Goal: Task Accomplishment & Management: Manage account settings

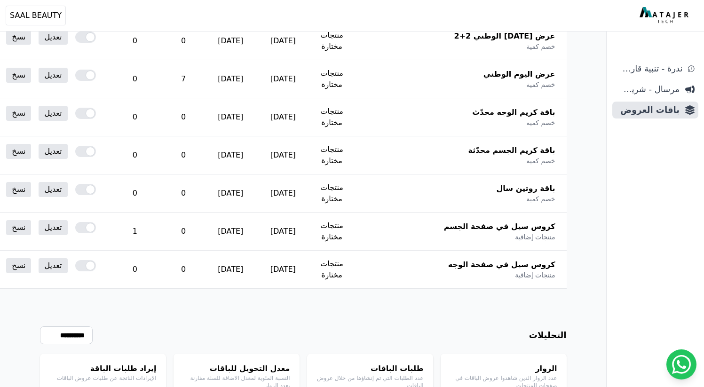
scroll to position [242, 0]
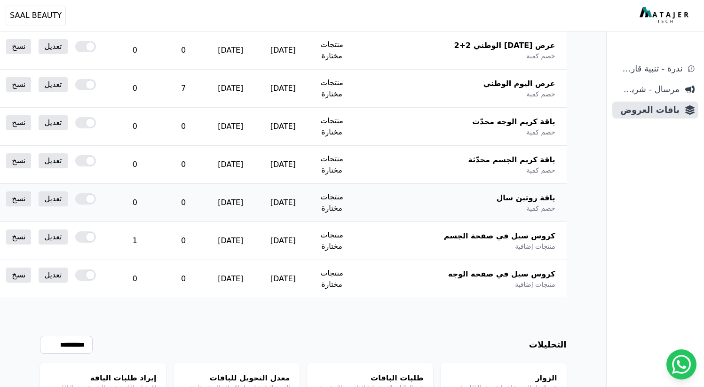
click at [96, 200] on div at bounding box center [85, 198] width 21 height 11
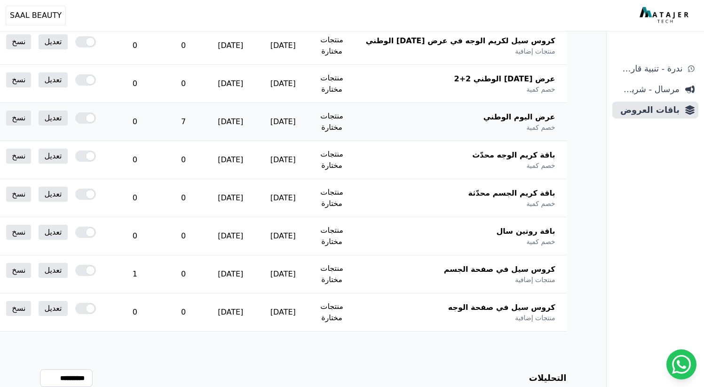
scroll to position [222, 0]
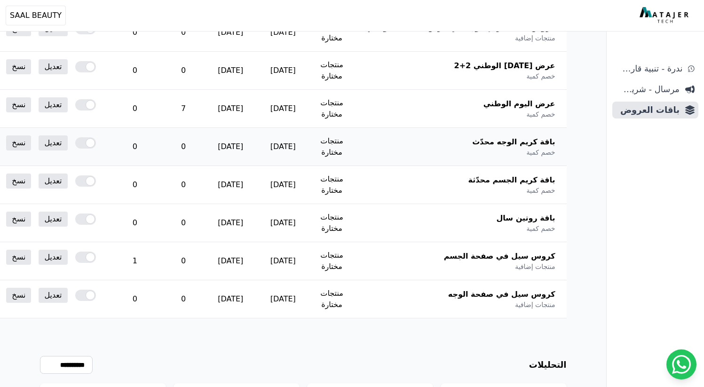
click at [498, 147] on span "باقة كريم الوجه محدّث" at bounding box center [513, 141] width 83 height 11
click at [510, 142] on span "باقة كريم الوجه محدّث" at bounding box center [513, 141] width 83 height 11
click at [67, 142] on link "تعديل" at bounding box center [53, 142] width 29 height 15
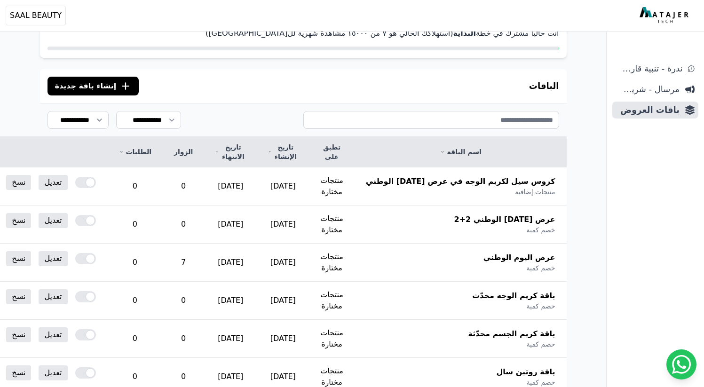
scroll to position [63, 0]
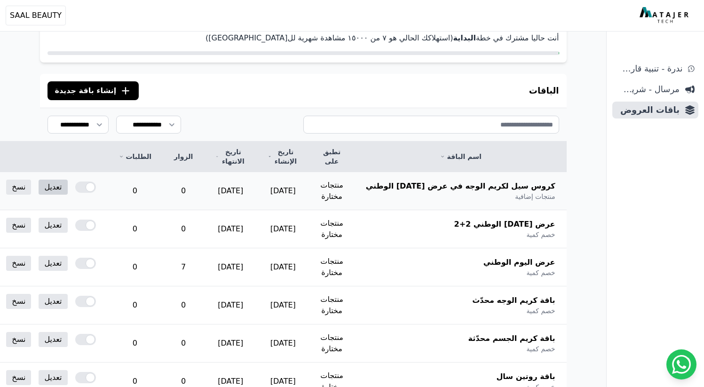
click at [67, 193] on link "تعديل" at bounding box center [53, 187] width 29 height 15
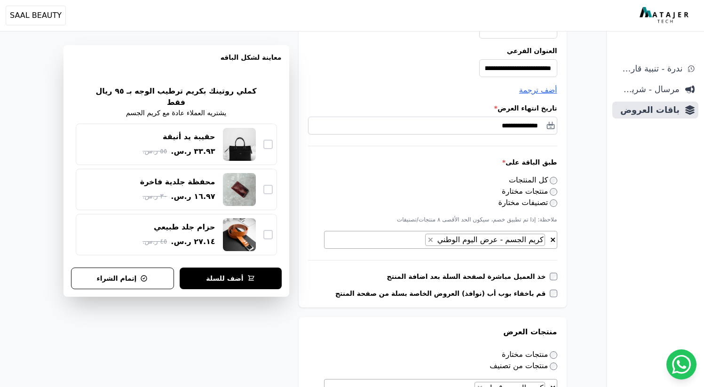
scroll to position [158, 0]
click at [466, 278] on label "خذ العميل مباشرة لصفحة السلة بعد اضافة المنتج" at bounding box center [468, 276] width 163 height 9
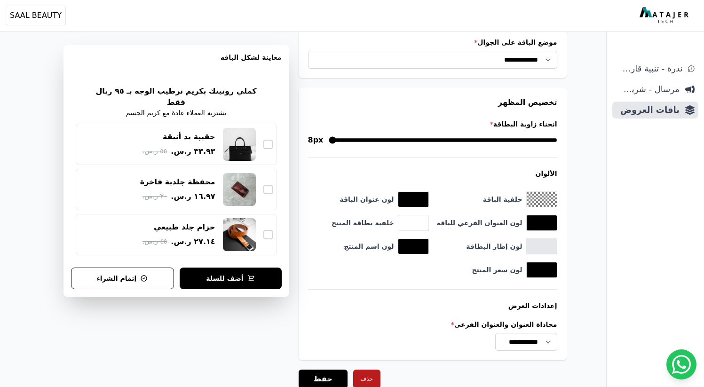
scroll to position [920, 0]
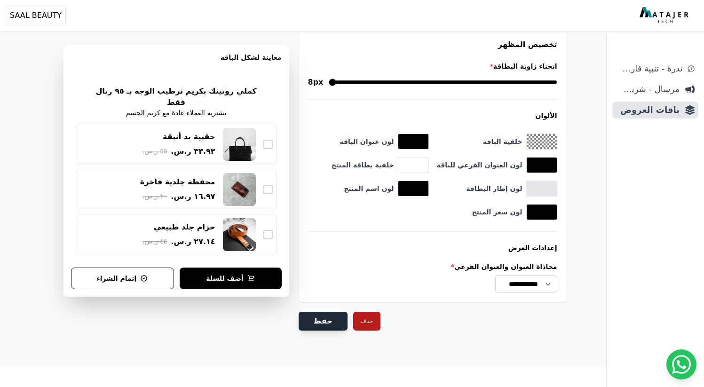
click at [335, 321] on button "حفظ" at bounding box center [323, 321] width 49 height 19
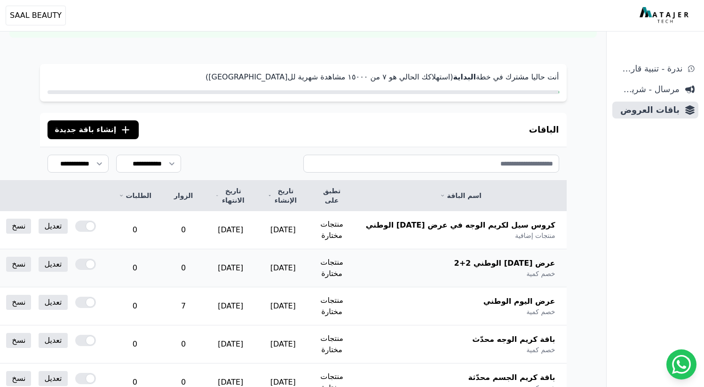
scroll to position [67, 0]
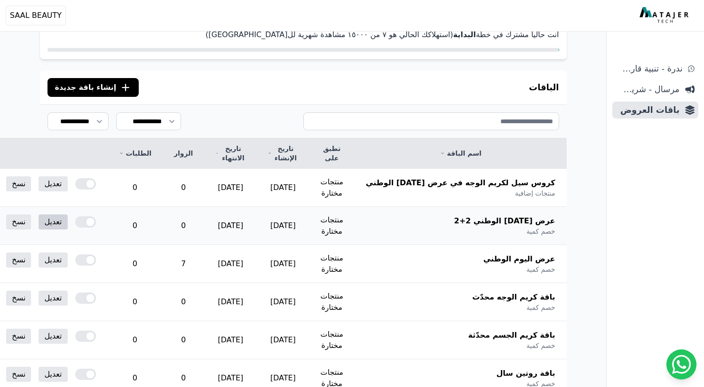
click at [67, 218] on link "تعديل" at bounding box center [53, 221] width 29 height 15
click at [488, 181] on span "كروس سيل لكريم الوجه في عرض اليوم الوطني" at bounding box center [460, 182] width 189 height 11
click at [67, 184] on link "تعديل" at bounding box center [53, 183] width 29 height 15
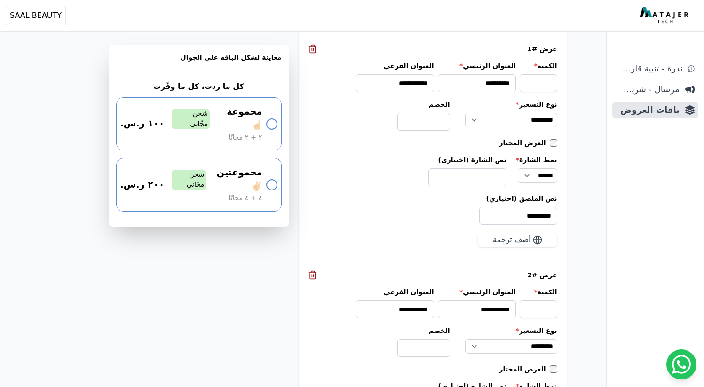
scroll to position [945, 0]
click at [445, 213] on div "**********" at bounding box center [432, 208] width 249 height 31
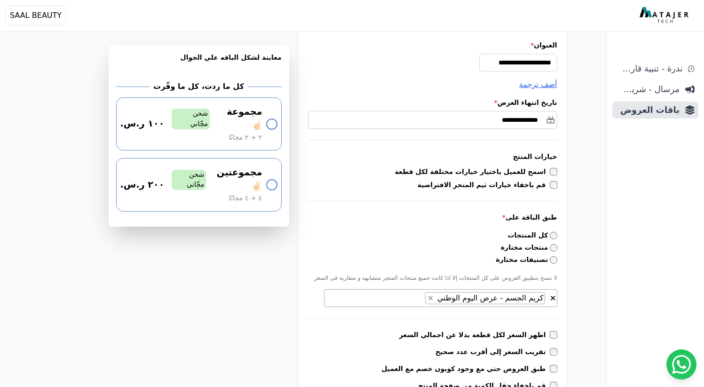
scroll to position [0, 0]
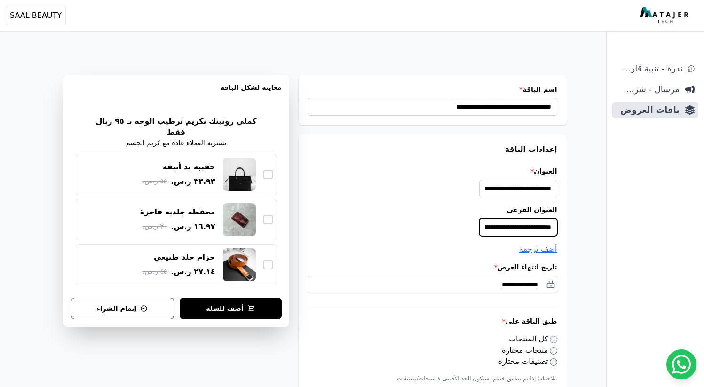
click at [542, 227] on input "**********" at bounding box center [518, 227] width 78 height 18
click at [520, 229] on input "**********" at bounding box center [518, 227] width 78 height 18
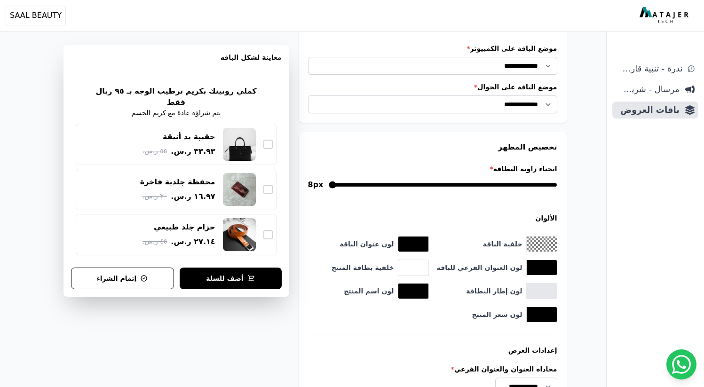
scroll to position [920, 0]
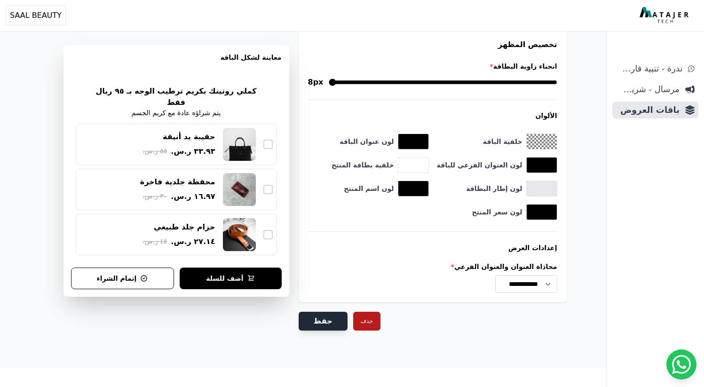
type input "**********"
click at [329, 319] on button "حفظ" at bounding box center [323, 321] width 49 height 19
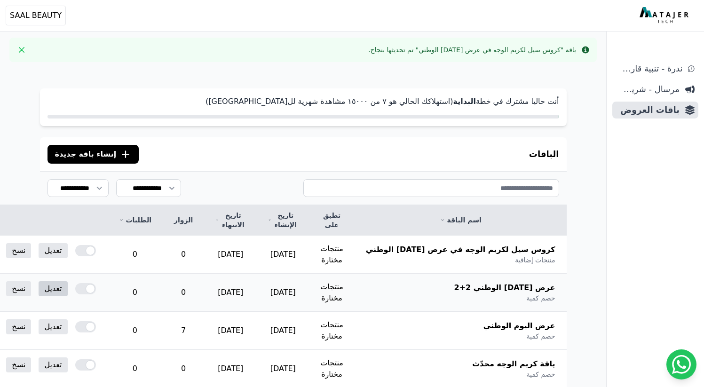
click at [67, 292] on link "تعديل" at bounding box center [53, 288] width 29 height 15
click at [67, 254] on link "تعديل" at bounding box center [53, 250] width 29 height 15
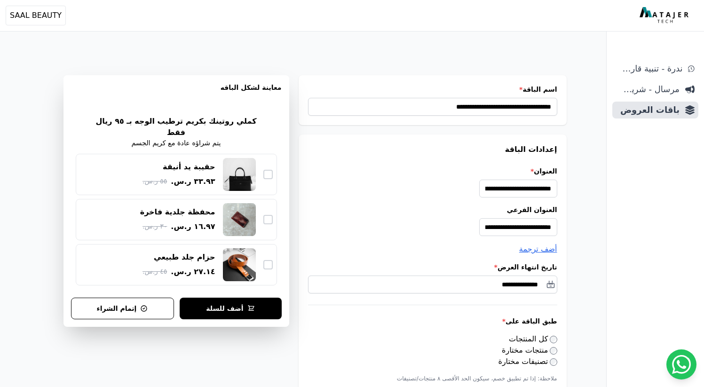
scroll to position [0, 0]
click at [486, 229] on input "**********" at bounding box center [518, 227] width 78 height 18
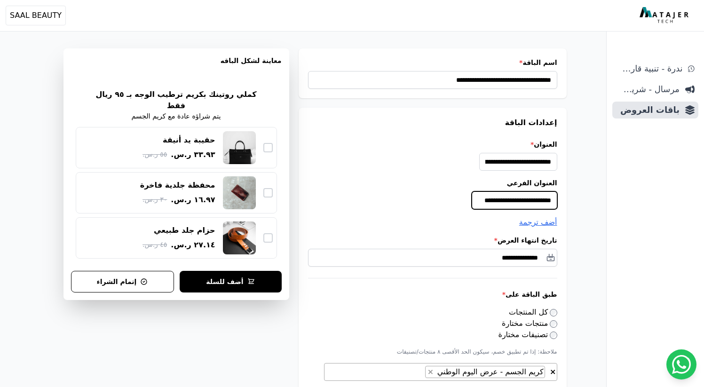
scroll to position [0, 0]
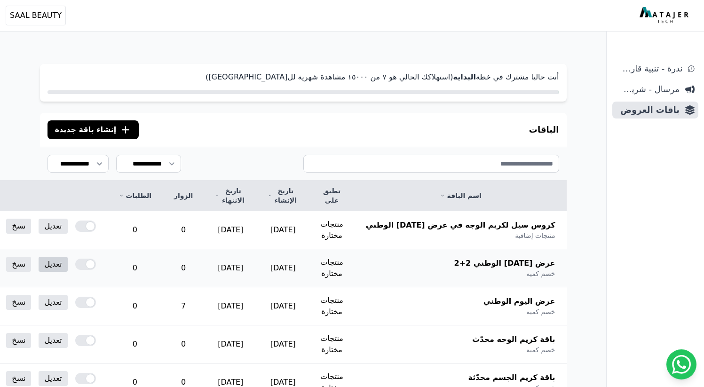
click at [67, 260] on link "تعديل" at bounding box center [53, 264] width 29 height 15
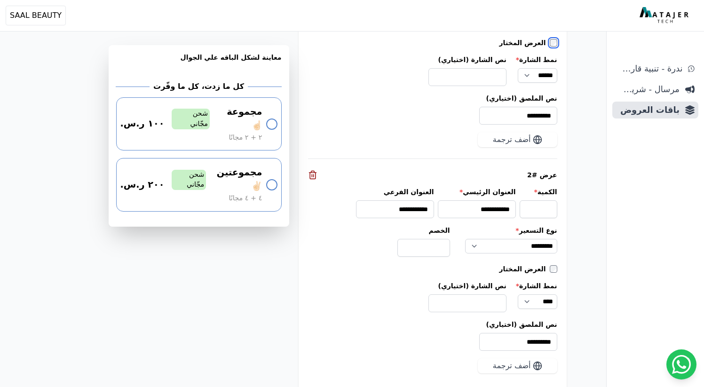
scroll to position [1162, 0]
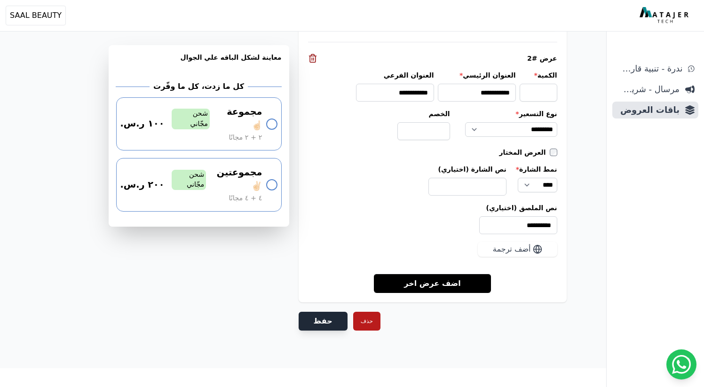
click at [326, 324] on button "حفظ" at bounding box center [323, 321] width 49 height 19
